Goal: Download file/media

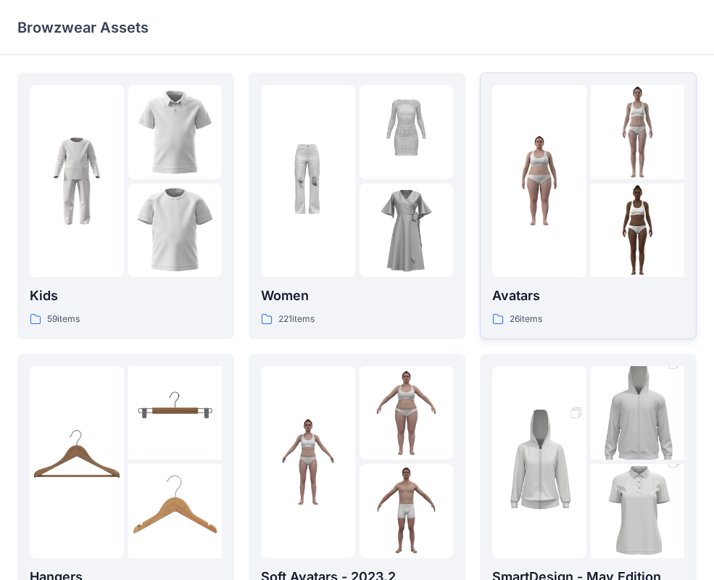
click at [578, 157] on img at bounding box center [539, 181] width 94 height 94
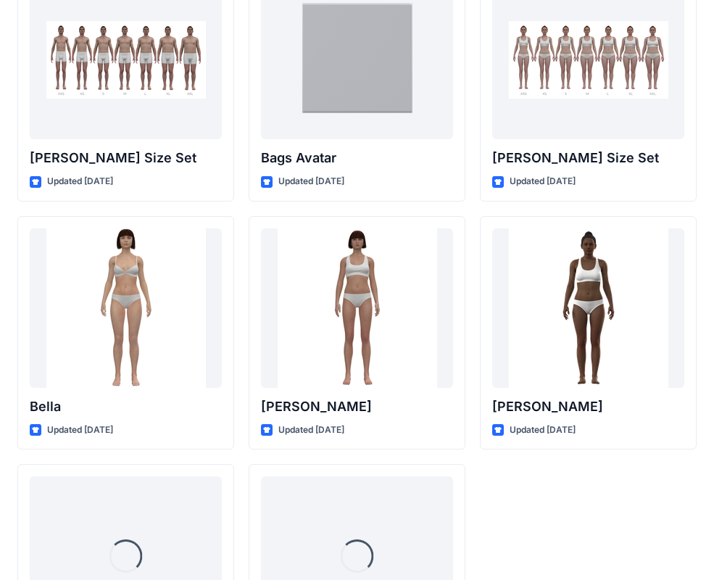
scroll to position [1730, 0]
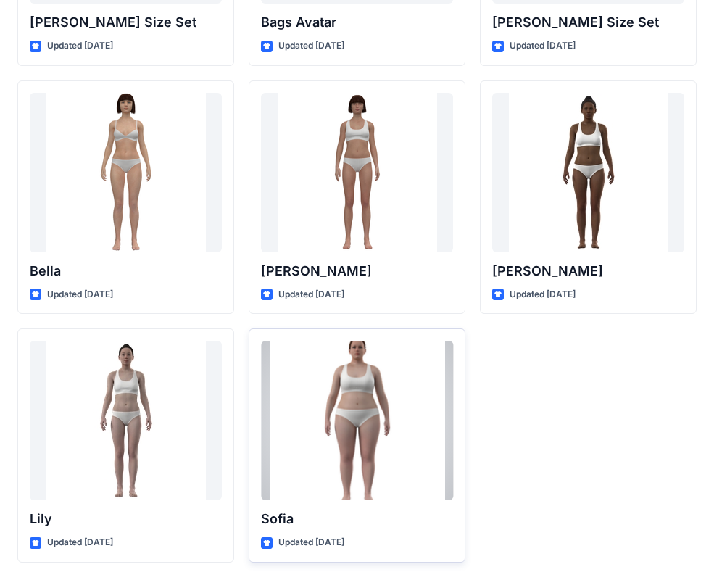
click at [361, 384] on div at bounding box center [357, 420] width 192 height 159
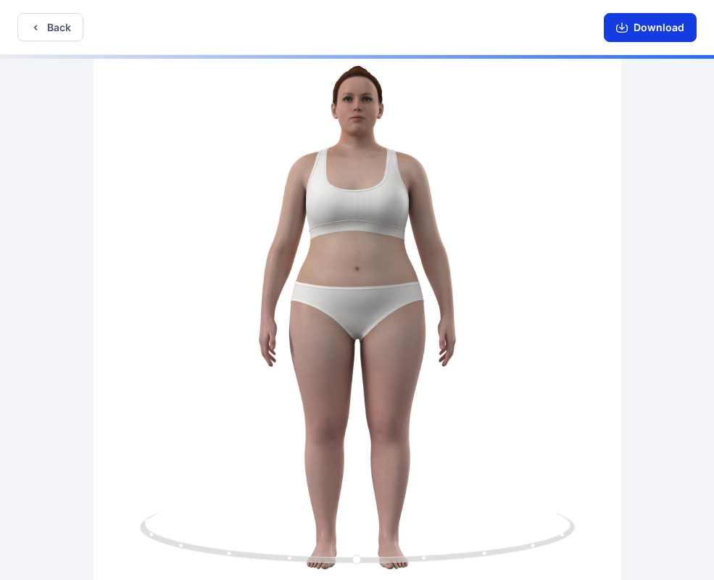
click at [662, 25] on button "Download" at bounding box center [650, 27] width 93 height 29
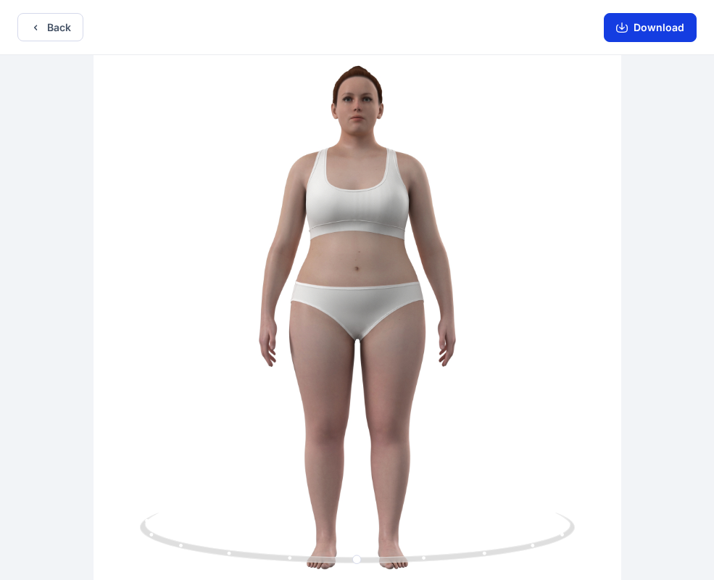
click at [630, 29] on button "Download" at bounding box center [650, 27] width 93 height 29
drag, startPoint x: 546, startPoint y: 375, endPoint x: 567, endPoint y: 301, distance: 76.8
click at [567, 301] on div at bounding box center [357, 319] width 714 height 528
click at [625, 23] on icon "button" at bounding box center [622, 28] width 12 height 12
drag, startPoint x: 544, startPoint y: 193, endPoint x: 520, endPoint y: 192, distance: 24.6
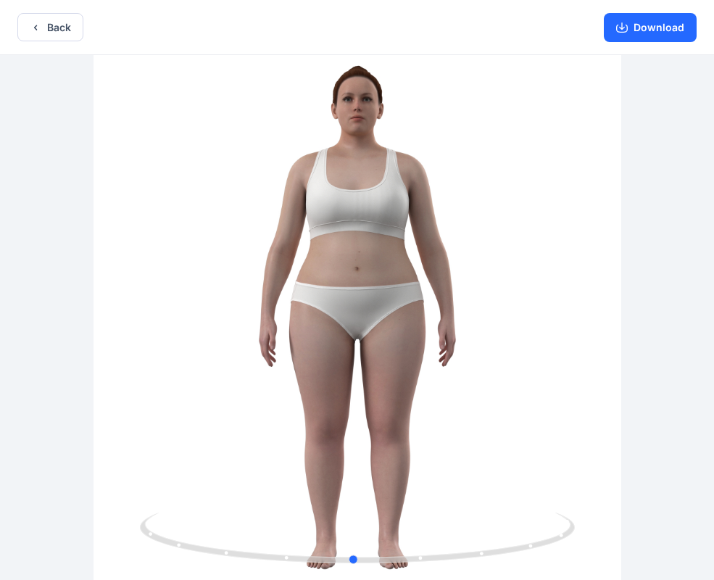
click at [520, 192] on div at bounding box center [357, 319] width 714 height 528
